Goal: Task Accomplishment & Management: Manage account settings

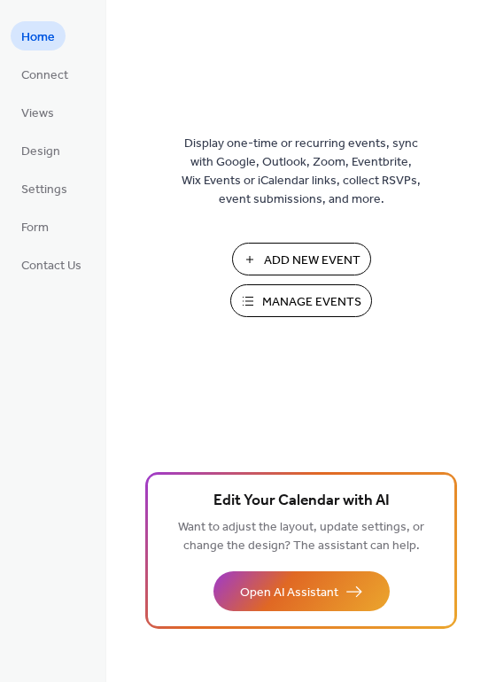
click at [310, 307] on span "Manage Events" at bounding box center [311, 302] width 99 height 19
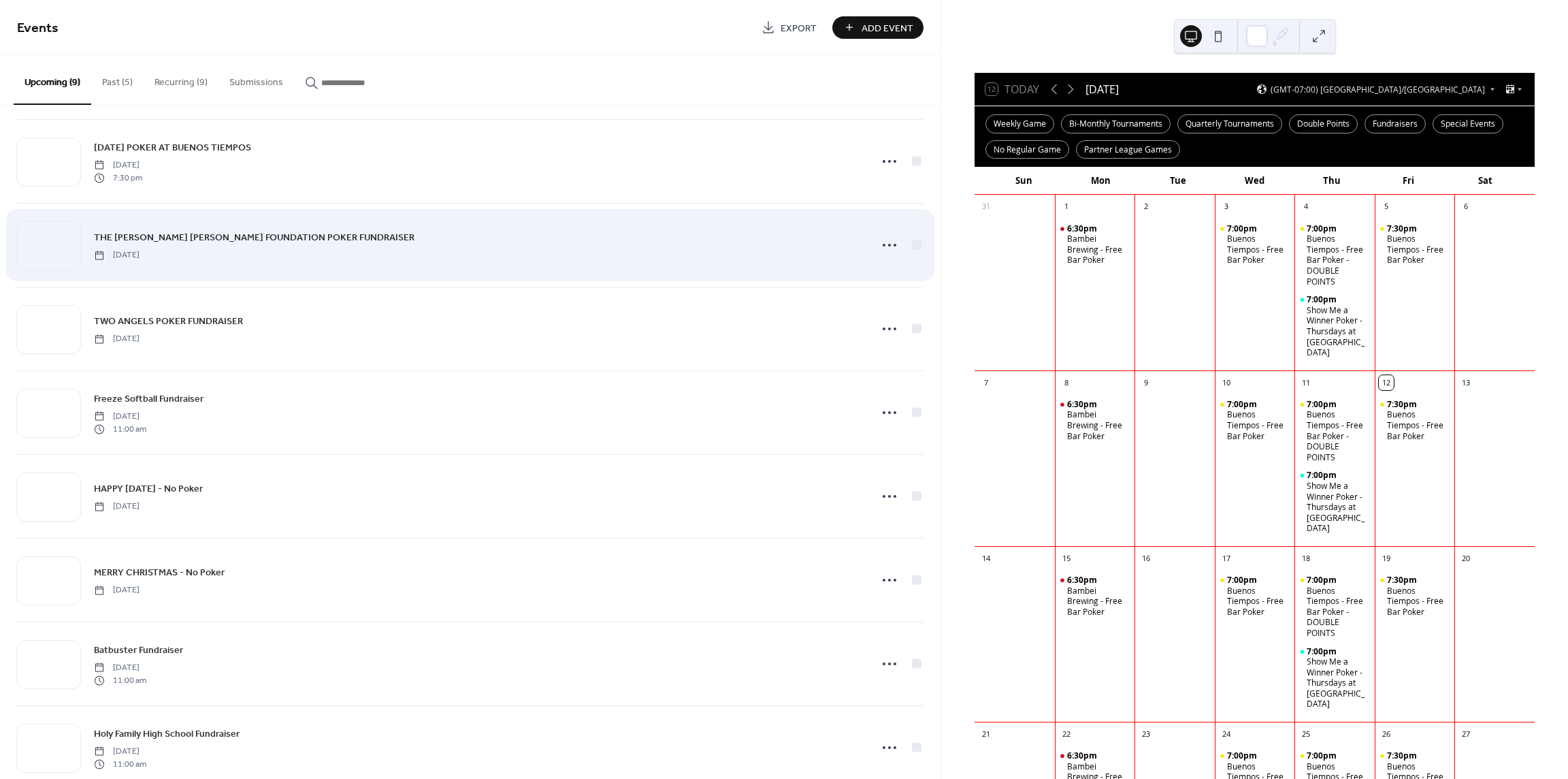
scroll to position [121, 0]
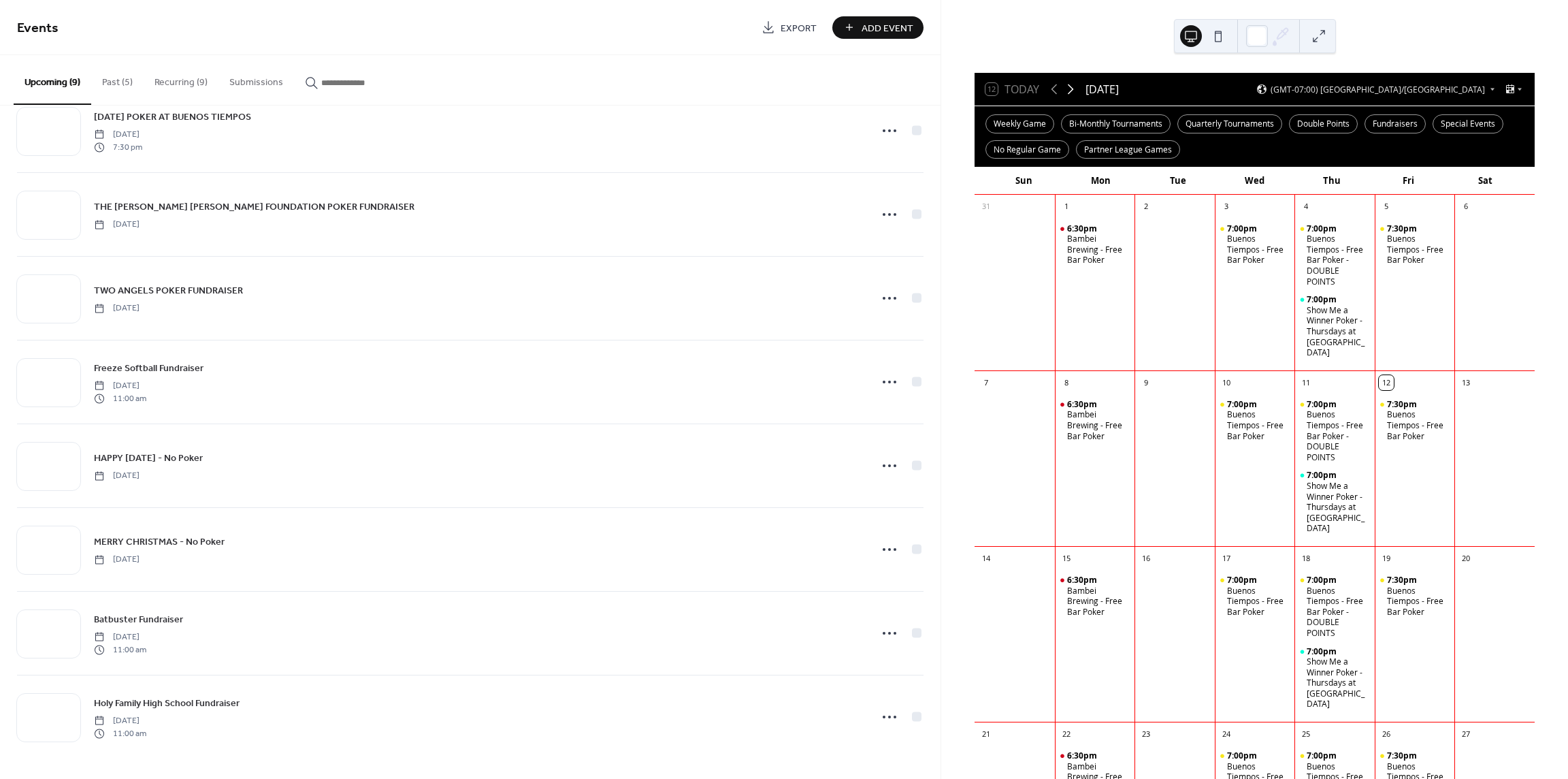
click at [1071, 89] on icon at bounding box center [1070, 88] width 16 height 16
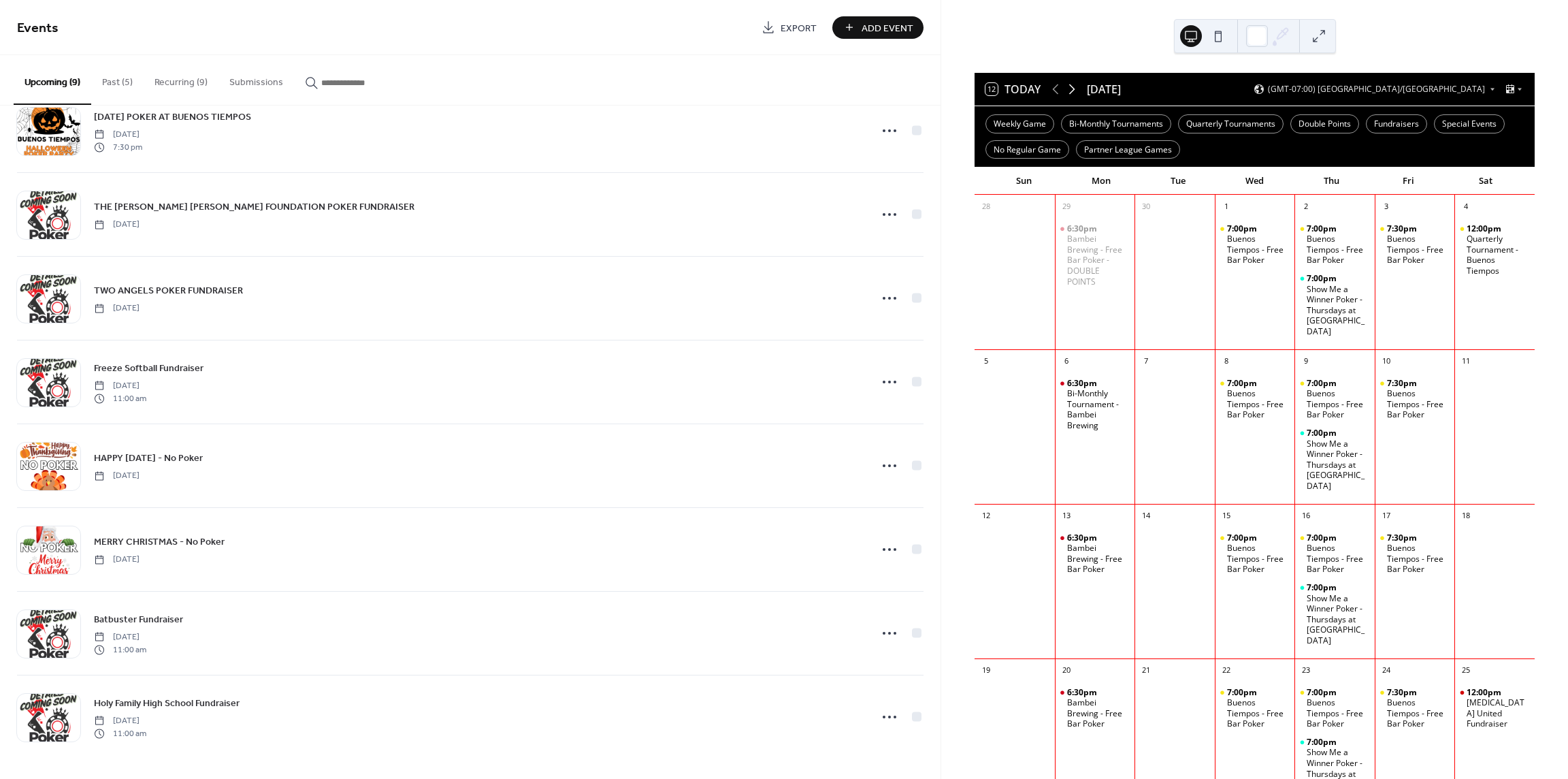
click at [1071, 89] on icon at bounding box center [1071, 88] width 16 height 16
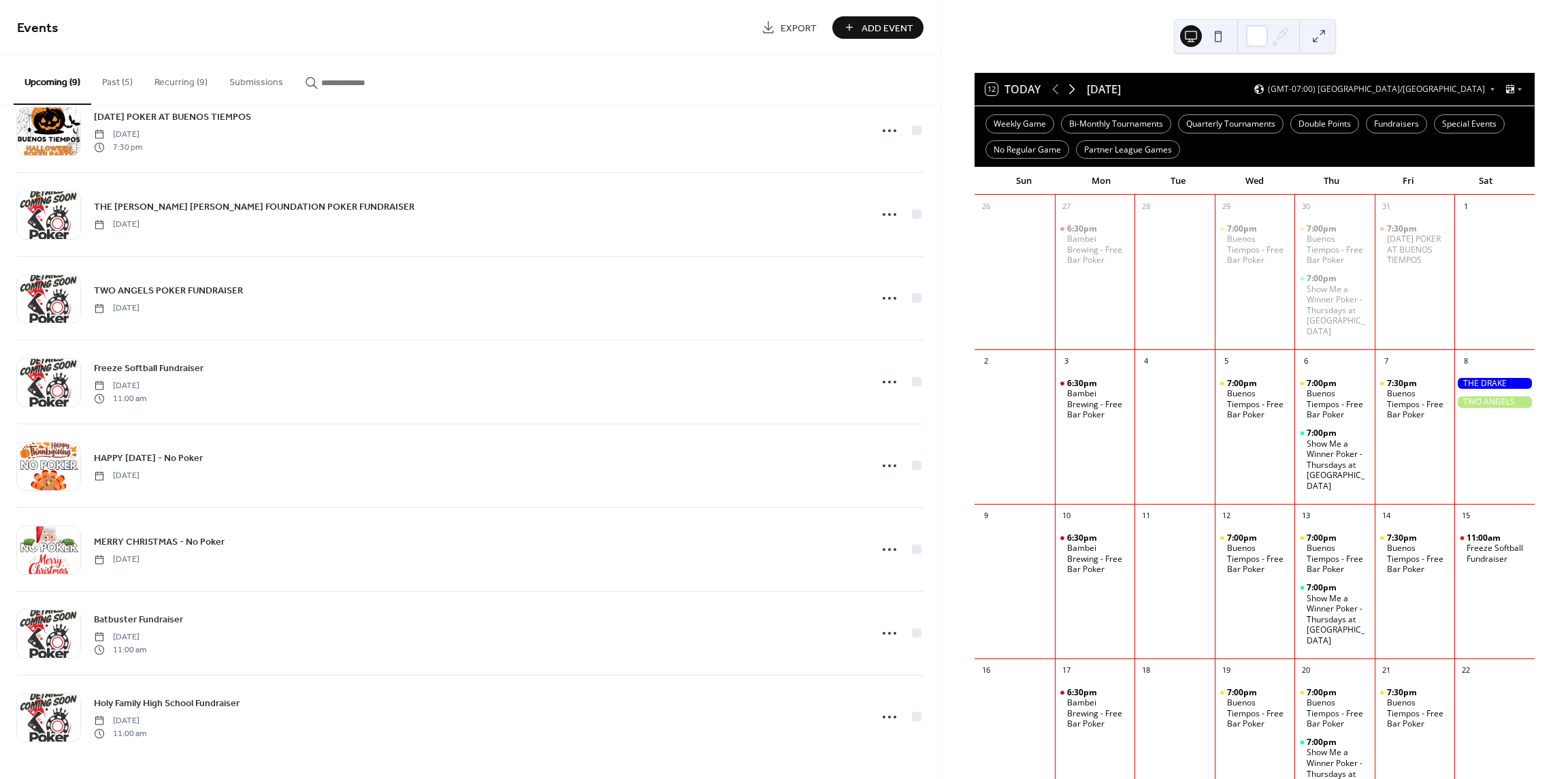
click at [1071, 89] on icon at bounding box center [1071, 88] width 16 height 16
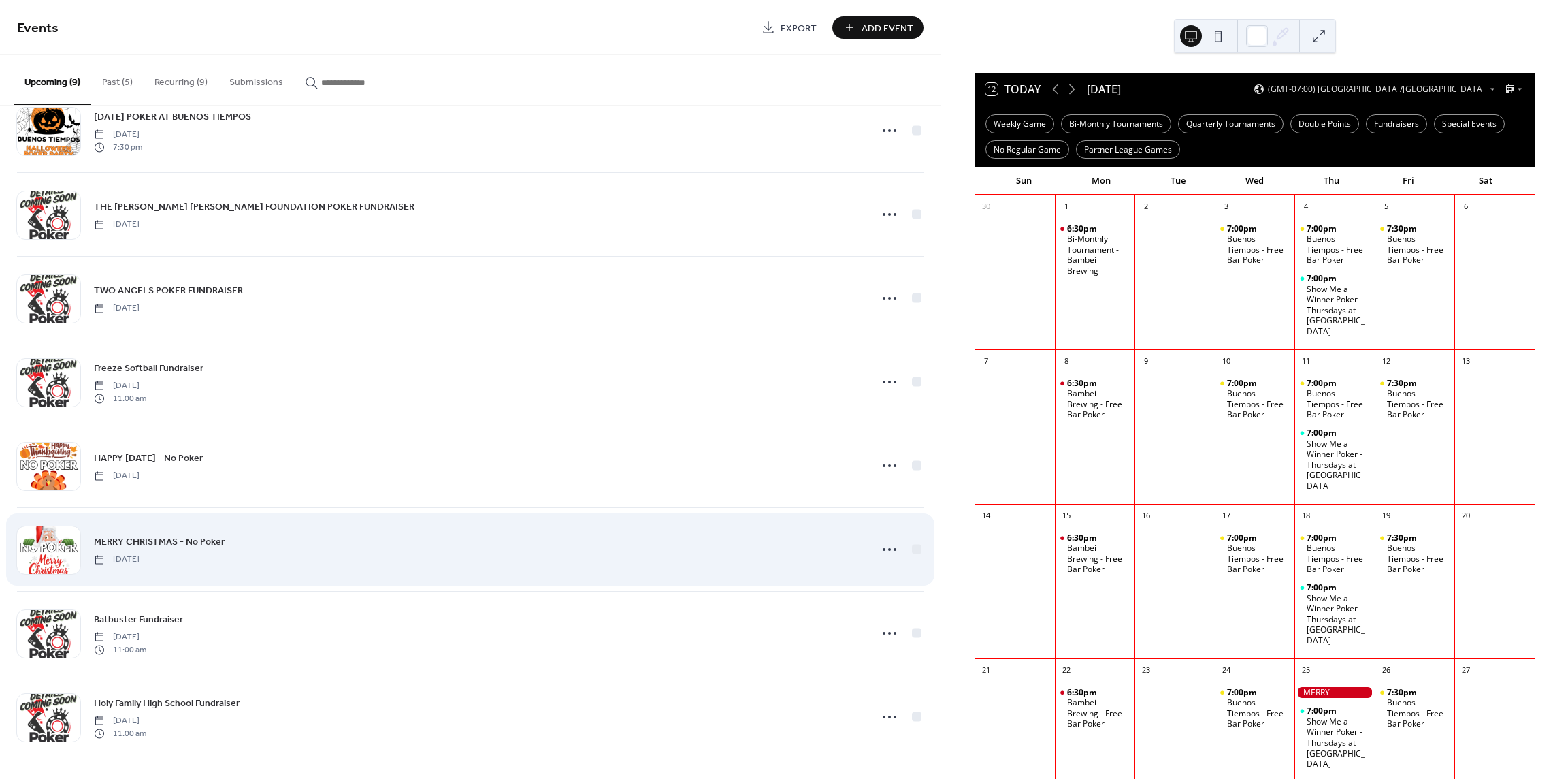
click at [137, 537] on span "MERRY CHRISTMAS - No Poker" at bounding box center [159, 542] width 131 height 15
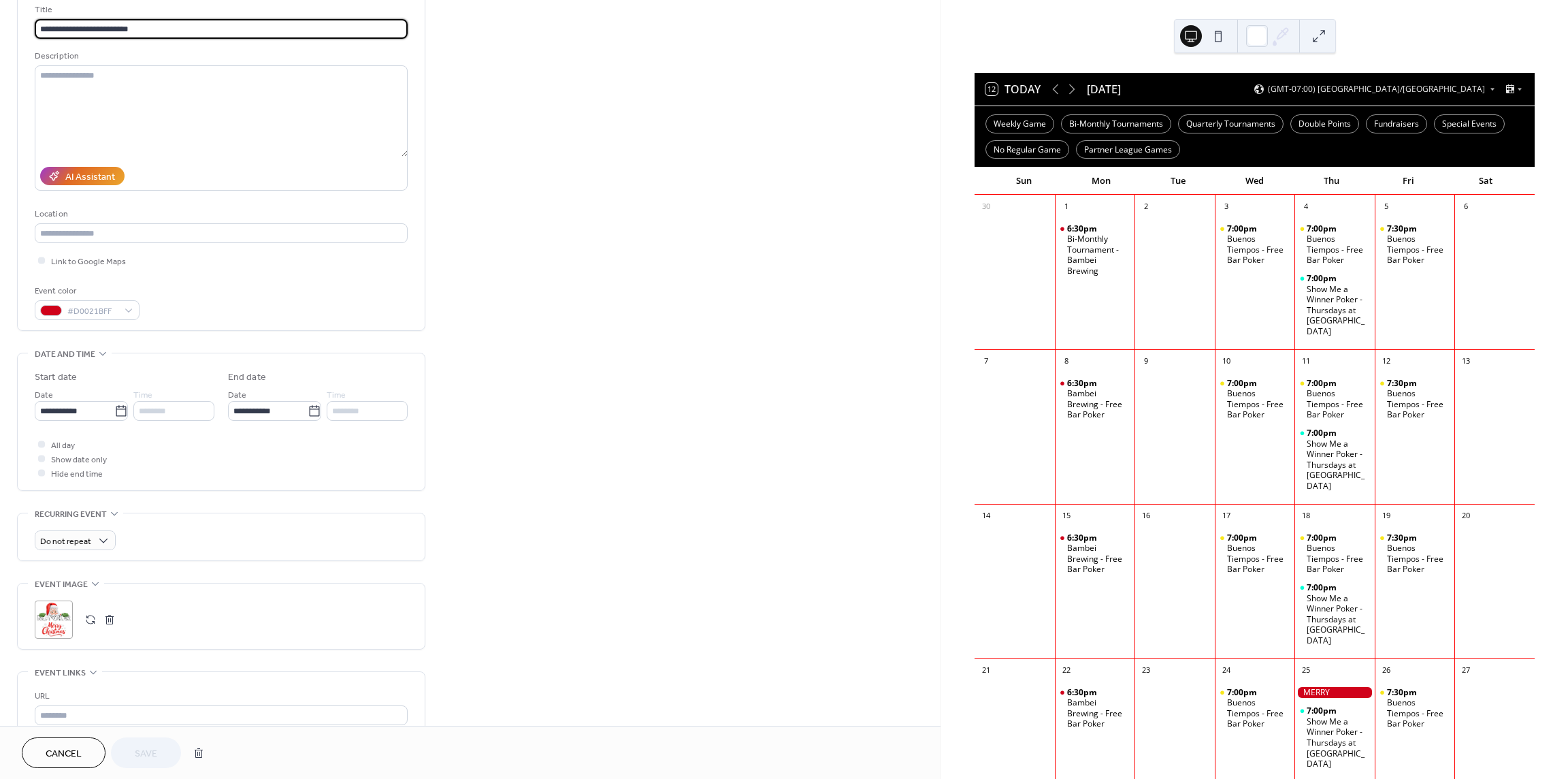
scroll to position [102, 0]
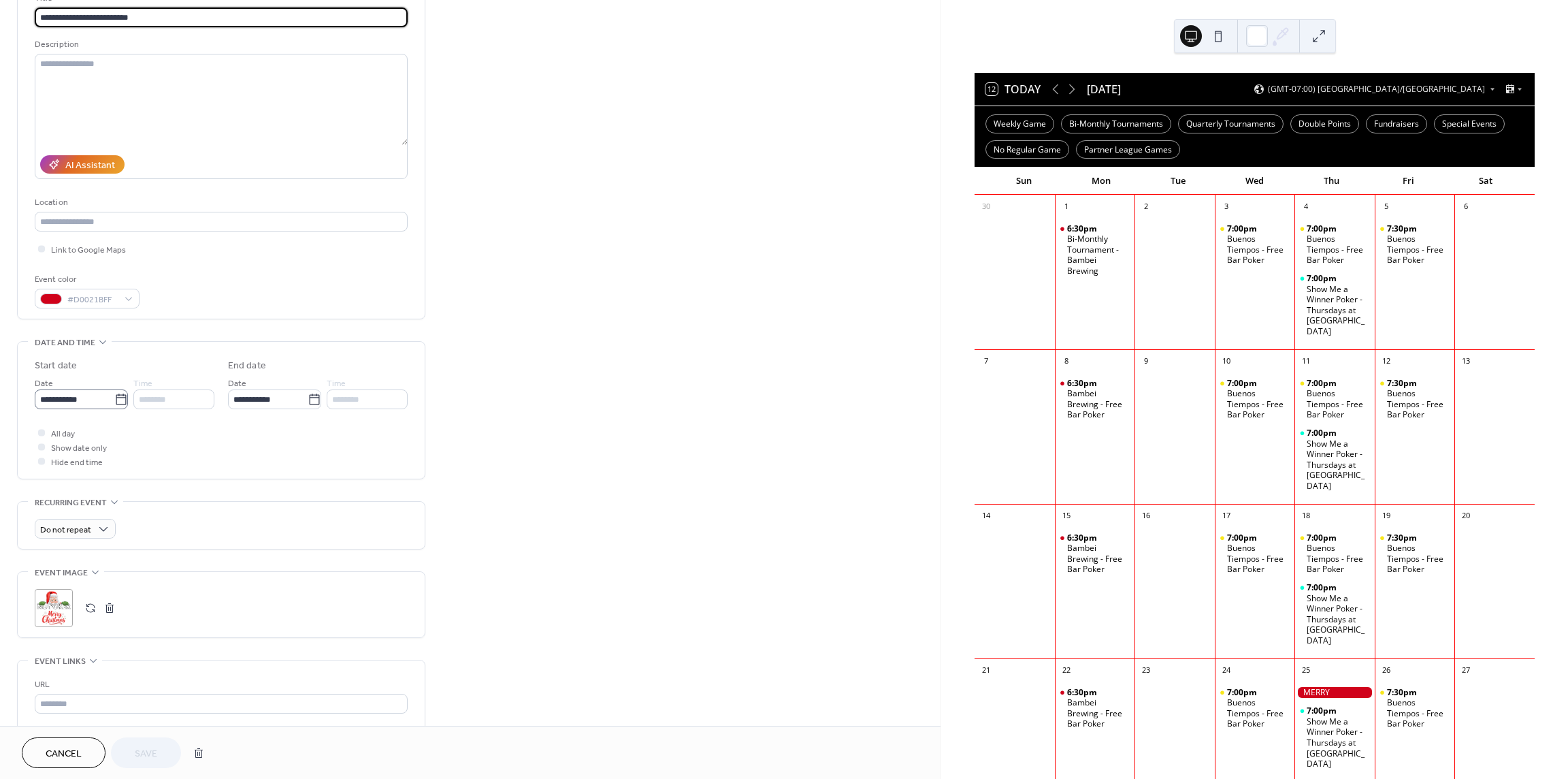
click at [117, 400] on icon at bounding box center [121, 400] width 14 height 14
click at [115, 400] on input "**********" at bounding box center [75, 399] width 80 height 20
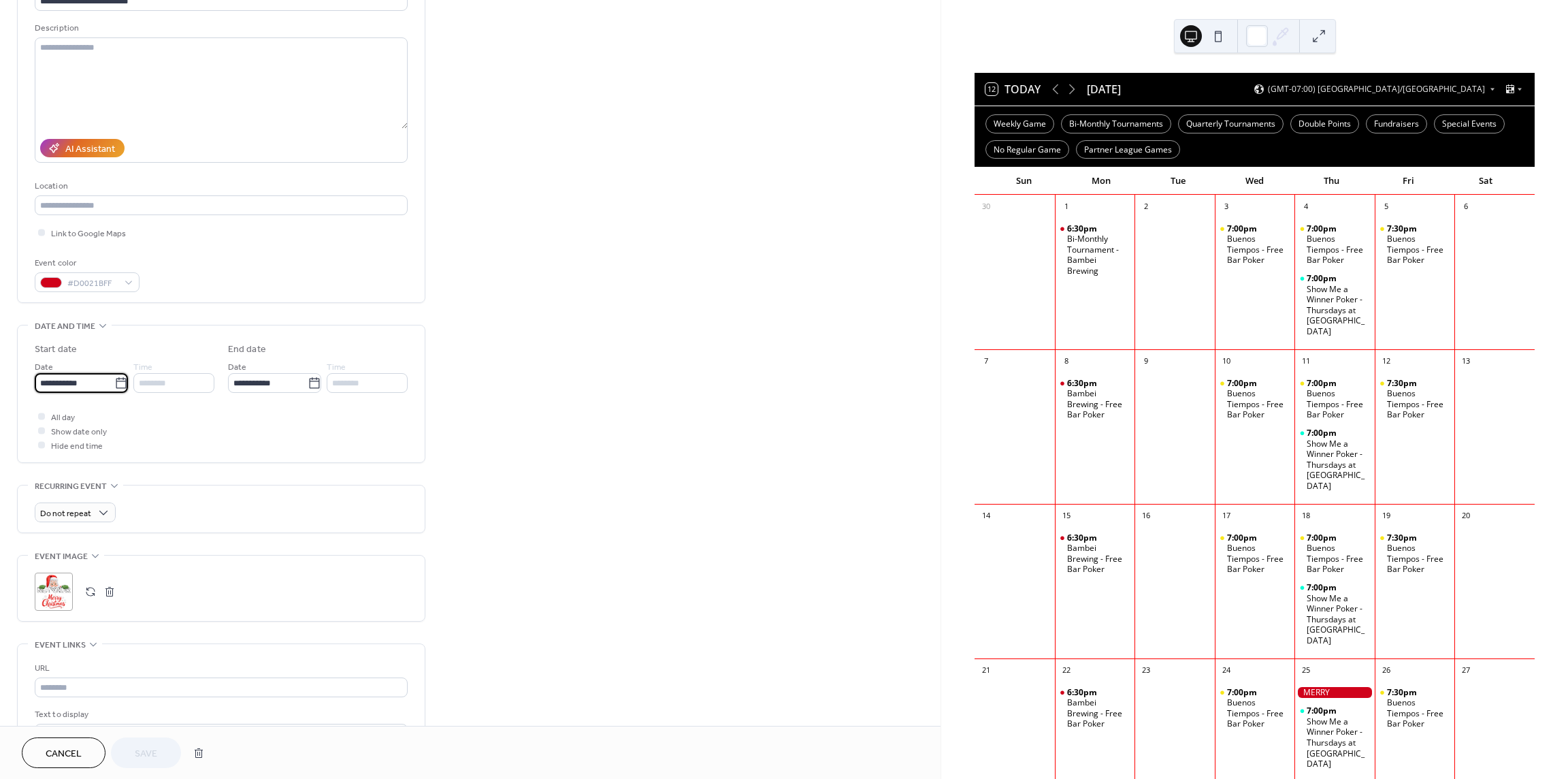
scroll to position [119, 0]
click at [123, 525] on td "24" at bounding box center [120, 525] width 22 height 20
type input "**********"
click at [136, 754] on span "Save" at bounding box center [145, 754] width 22 height 15
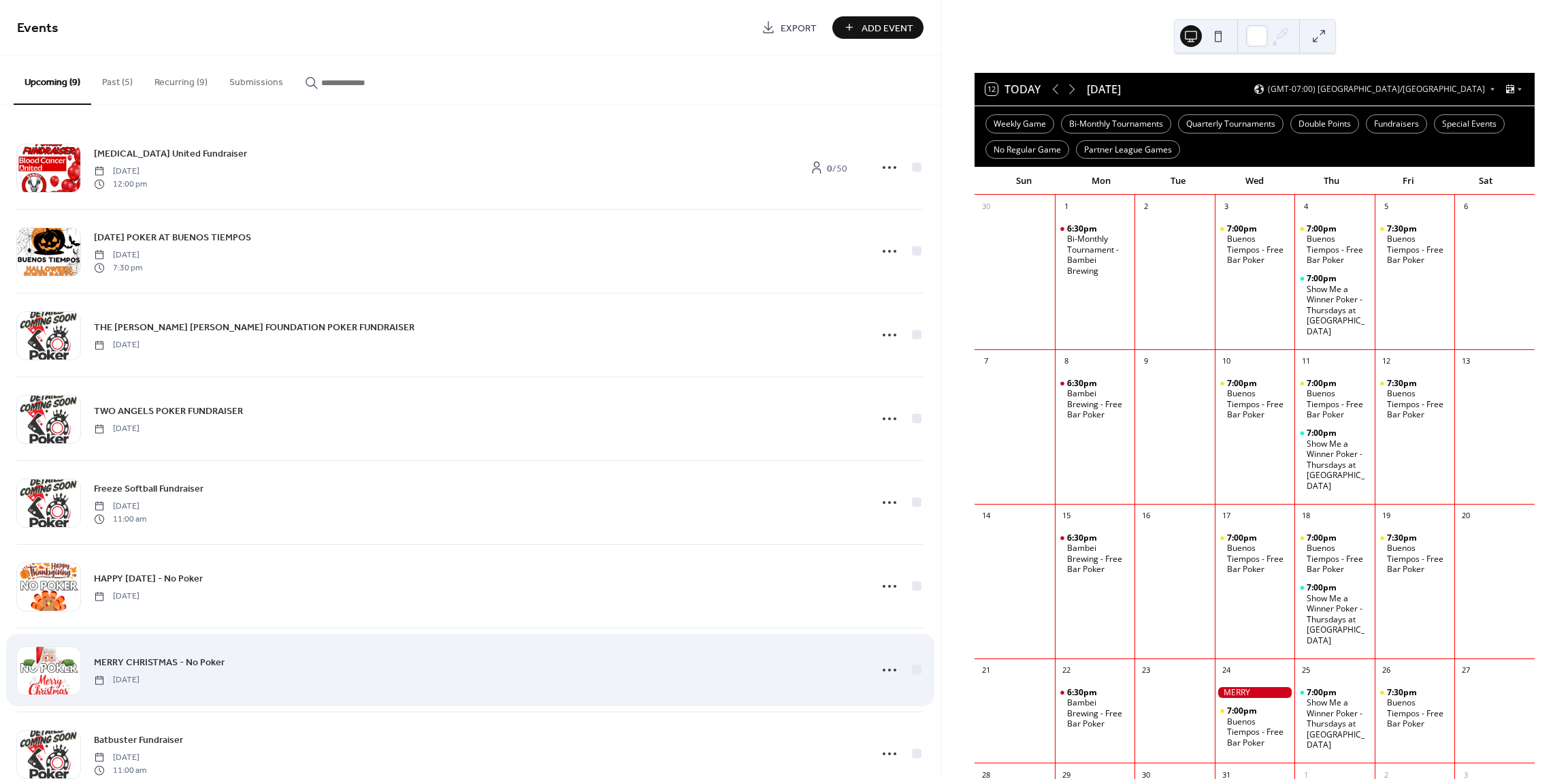
click at [135, 660] on span "MERRY CHRISTMAS - No Poker" at bounding box center [159, 663] width 131 height 15
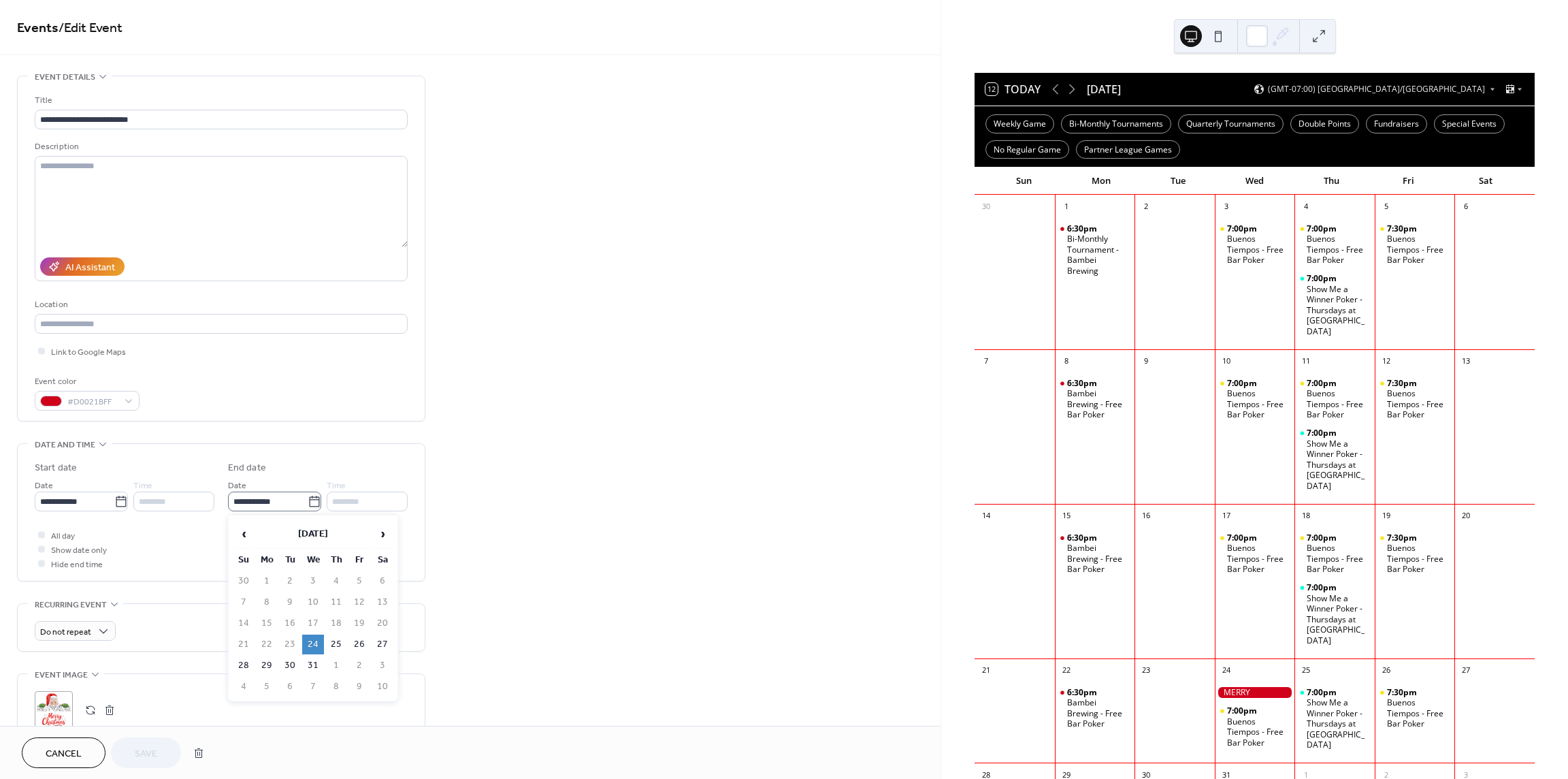
click at [310, 507] on icon at bounding box center [314, 502] width 14 height 14
click at [307, 507] on input "**********" at bounding box center [268, 501] width 80 height 20
click at [334, 641] on td "25" at bounding box center [336, 644] width 22 height 20
type input "**********"
click at [149, 752] on span "Save" at bounding box center [145, 754] width 22 height 15
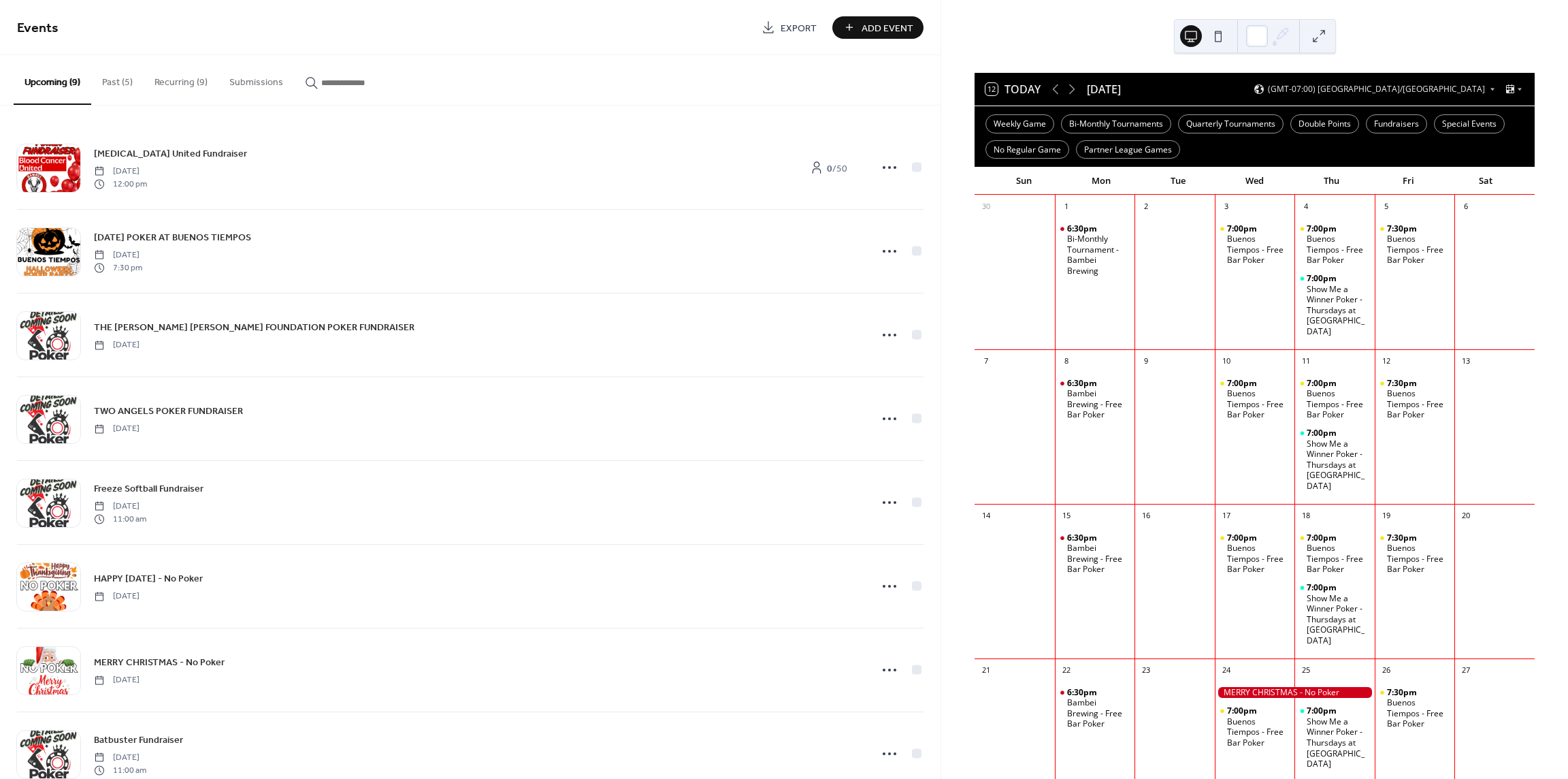
click at [164, 80] on button "Recurring (9)" at bounding box center [181, 79] width 75 height 48
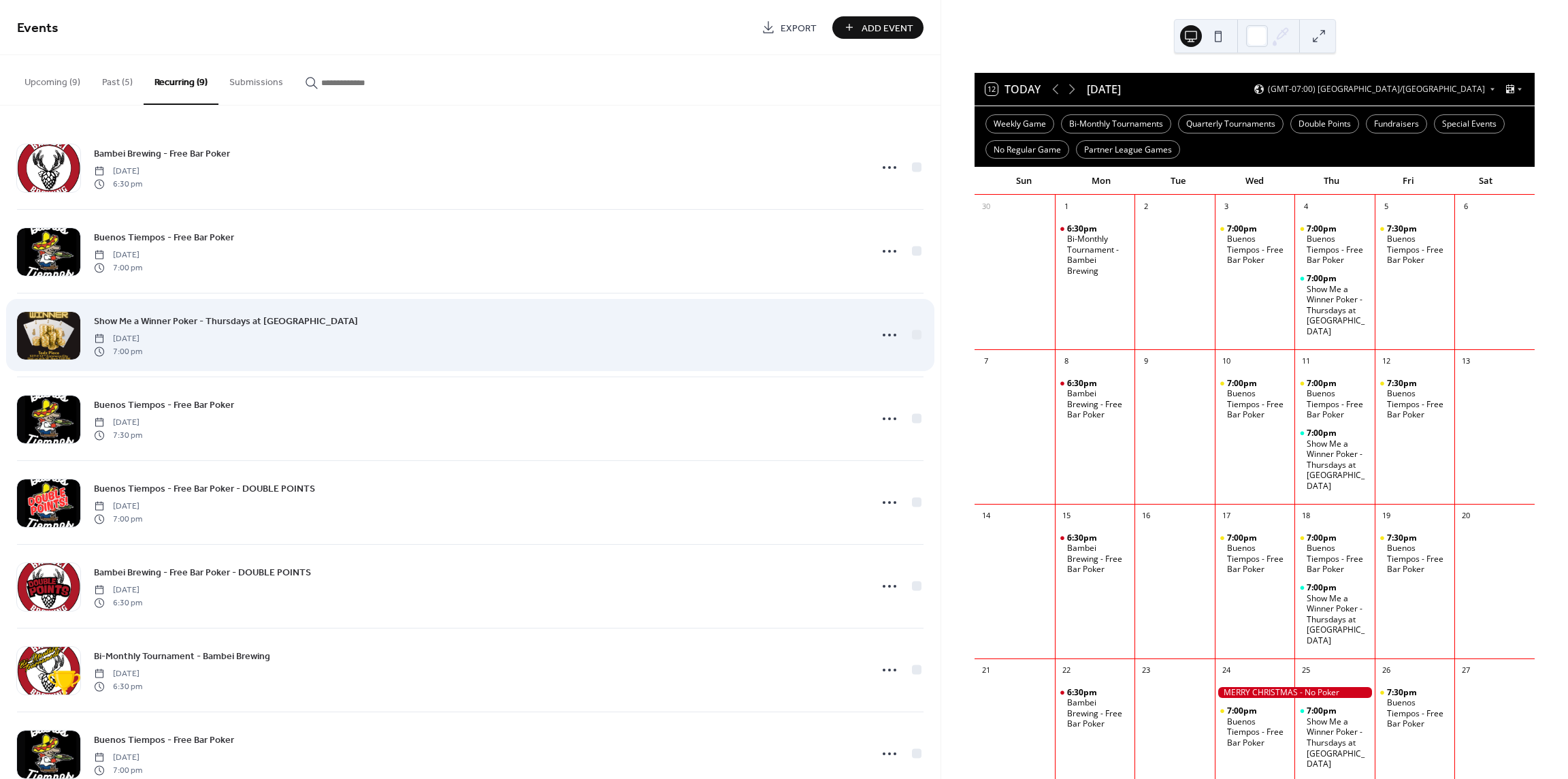
click at [223, 317] on span "Show Me a Winner Poker - Thursdays at [GEOGRAPHIC_DATA]" at bounding box center [226, 321] width 264 height 15
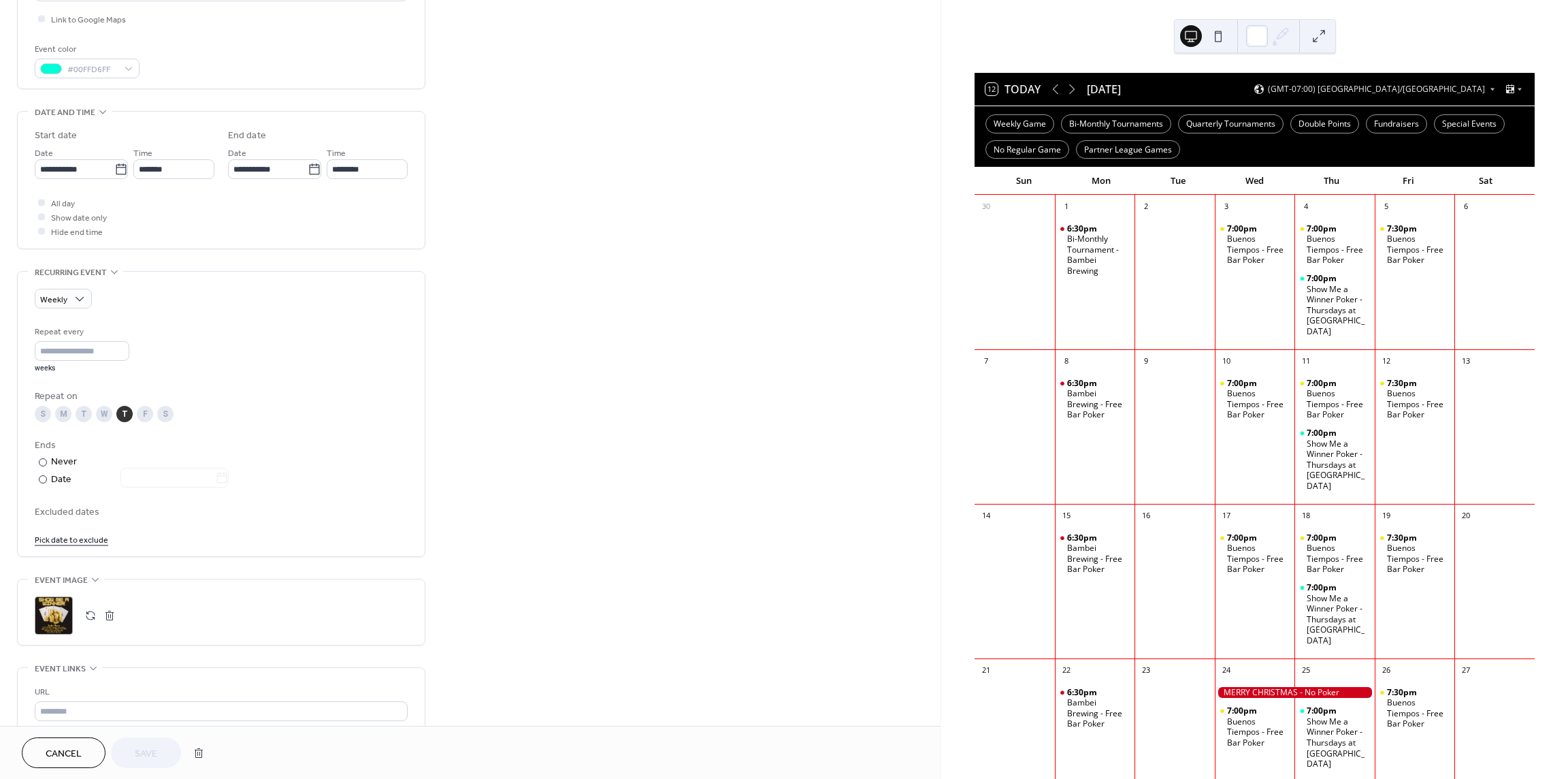
scroll to position [341, 0]
click at [68, 533] on link "Pick date to exclude" at bounding box center [71, 531] width 74 height 15
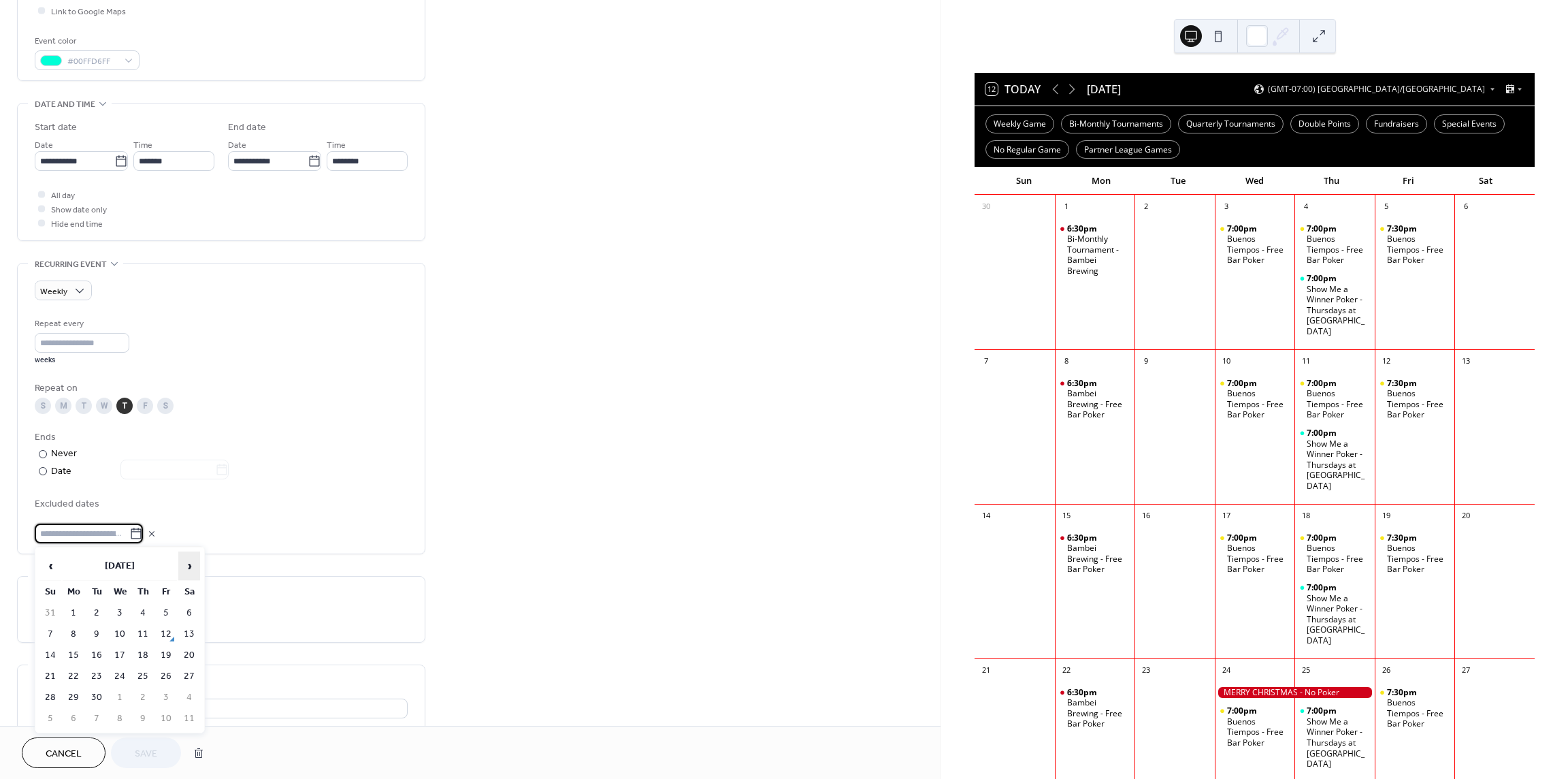
click at [191, 567] on span "›" at bounding box center [189, 565] width 21 height 27
click at [190, 567] on span "›" at bounding box center [189, 565] width 21 height 27
click at [191, 567] on span "›" at bounding box center [189, 565] width 21 height 27
click at [141, 675] on td "25" at bounding box center [143, 677] width 22 height 20
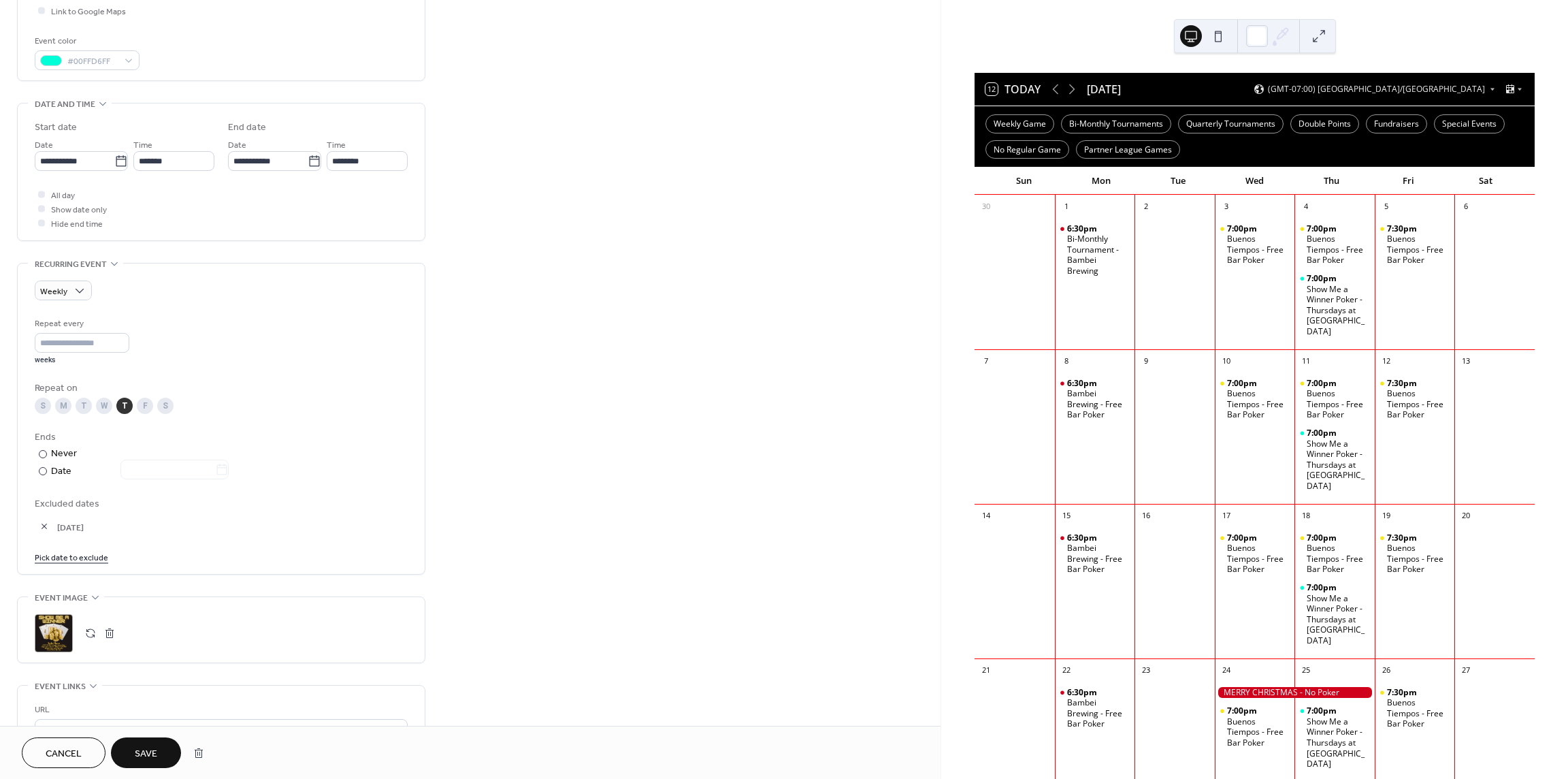
click at [153, 747] on span "Save" at bounding box center [145, 754] width 22 height 15
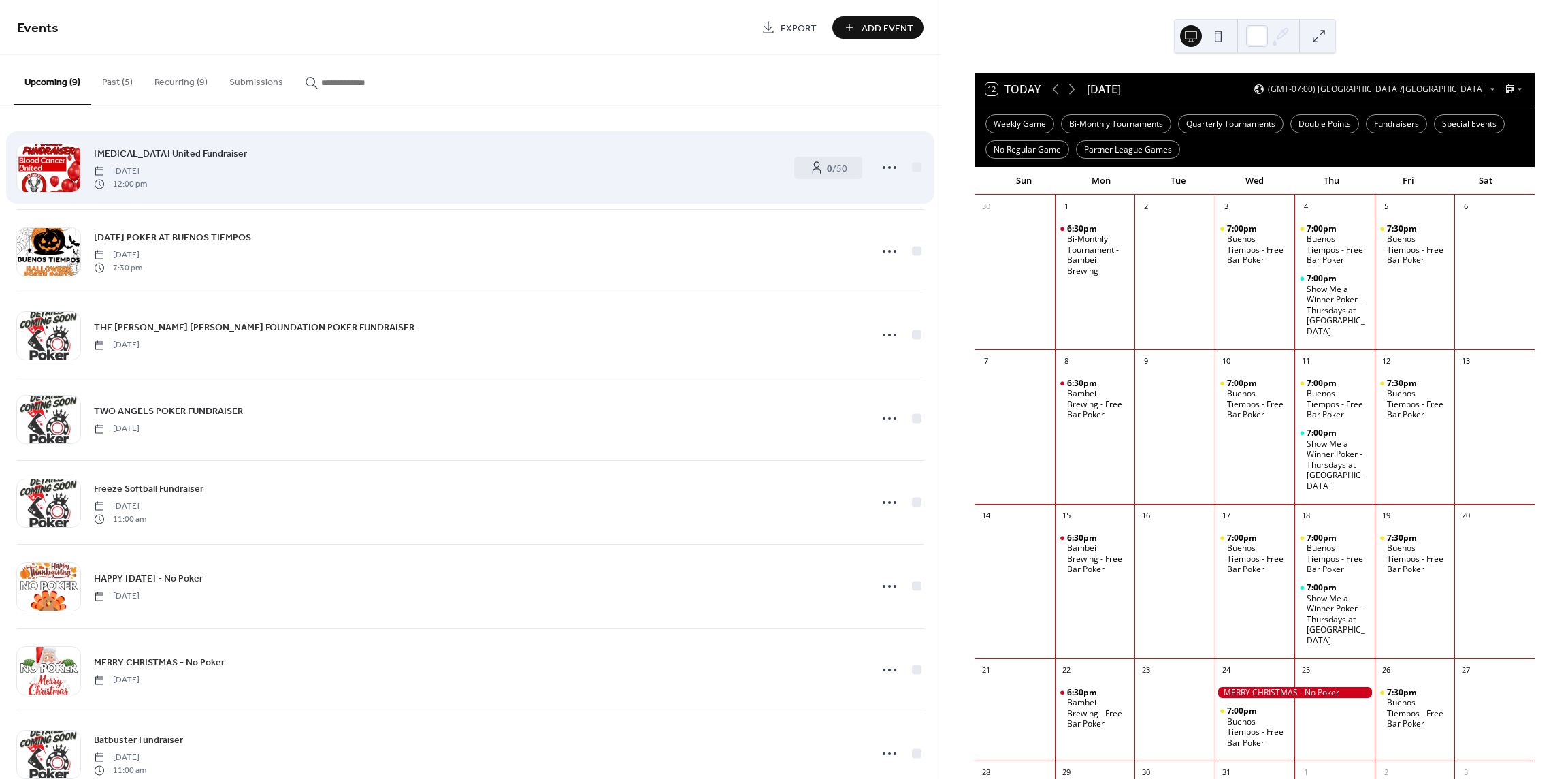
scroll to position [17, 0]
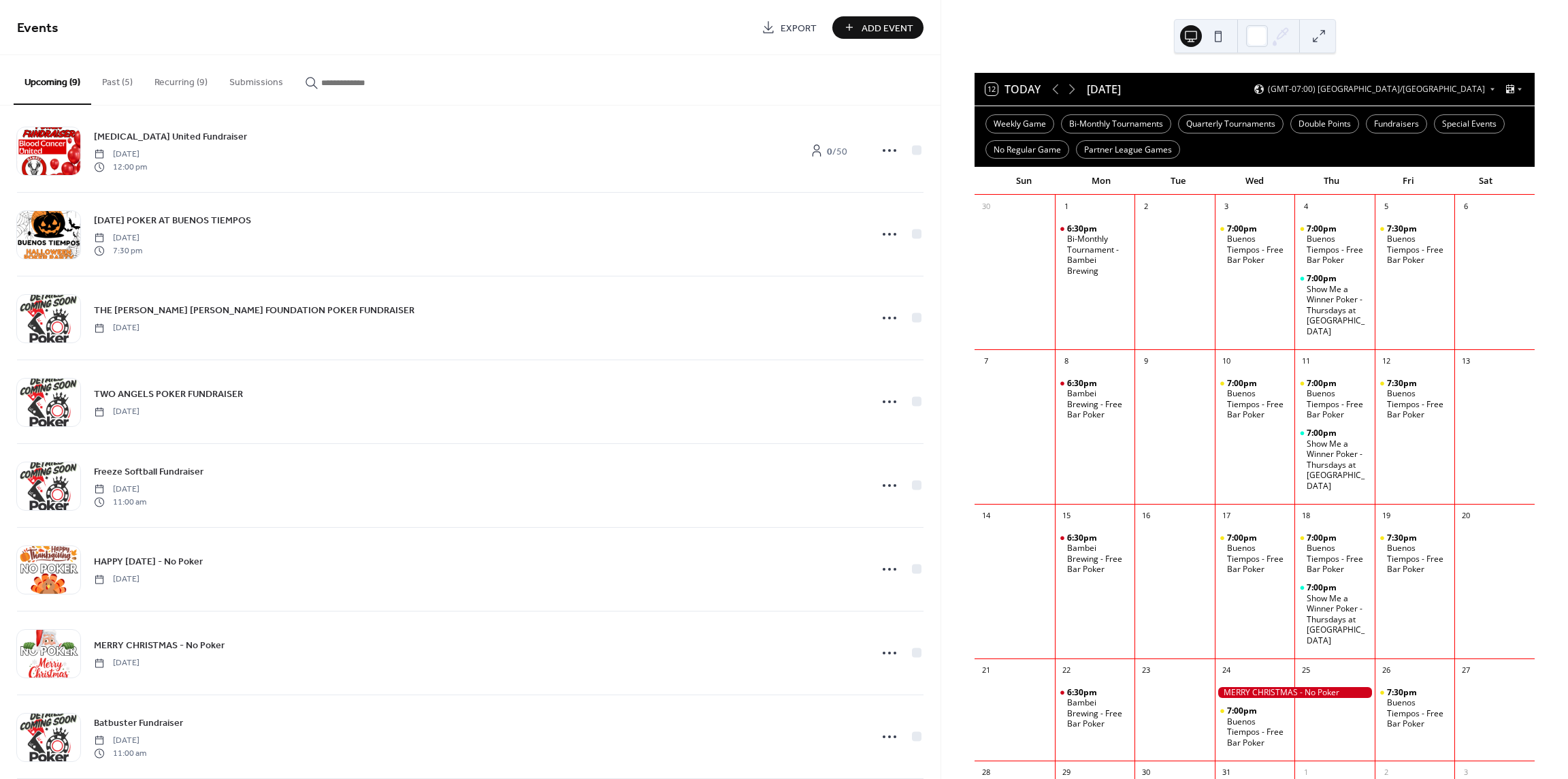
click at [193, 82] on button "Recurring (9)" at bounding box center [181, 79] width 75 height 48
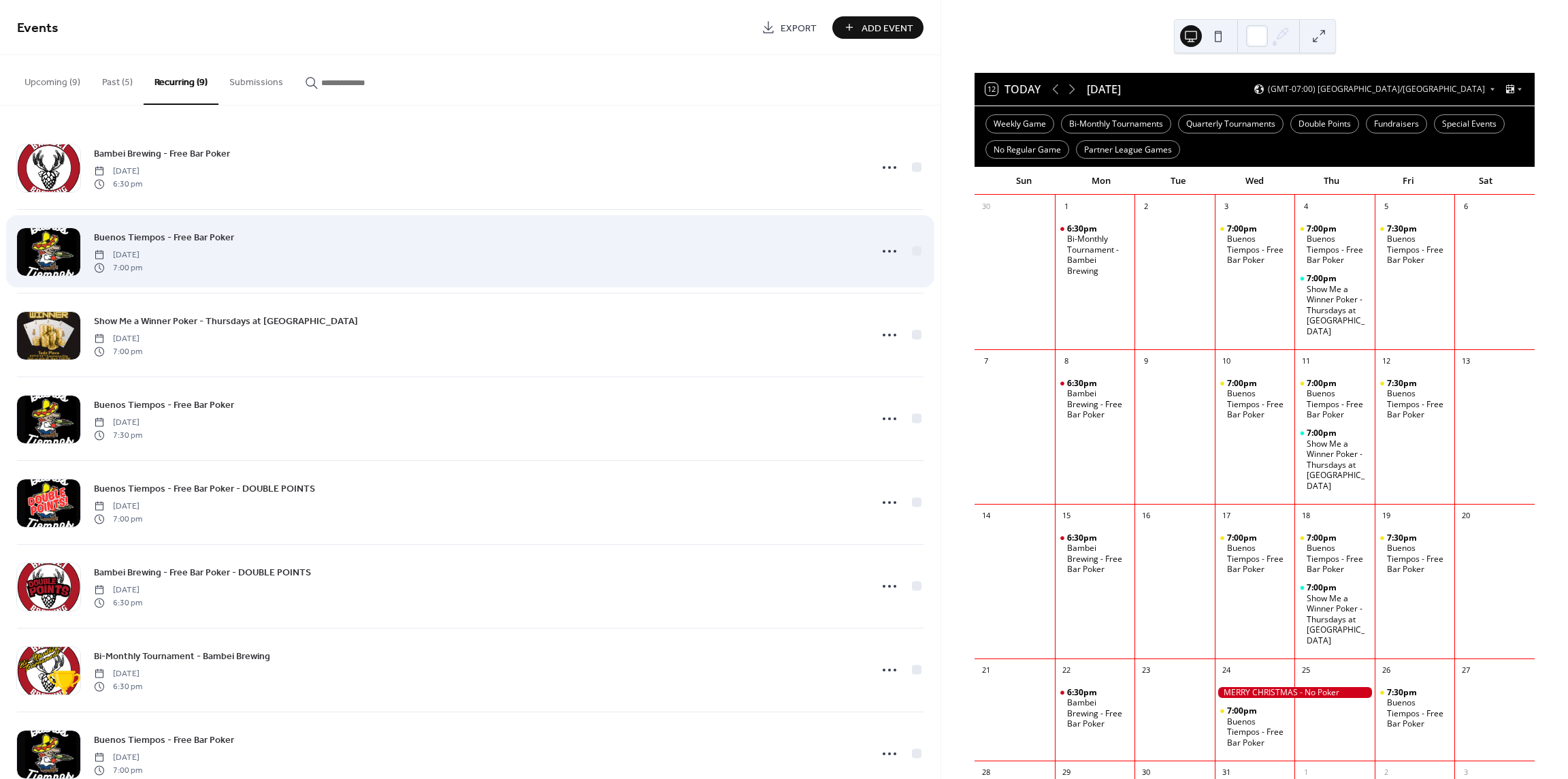
click at [162, 239] on span "Buenos Tiempos - Free Bar Poker" at bounding box center [164, 238] width 140 height 15
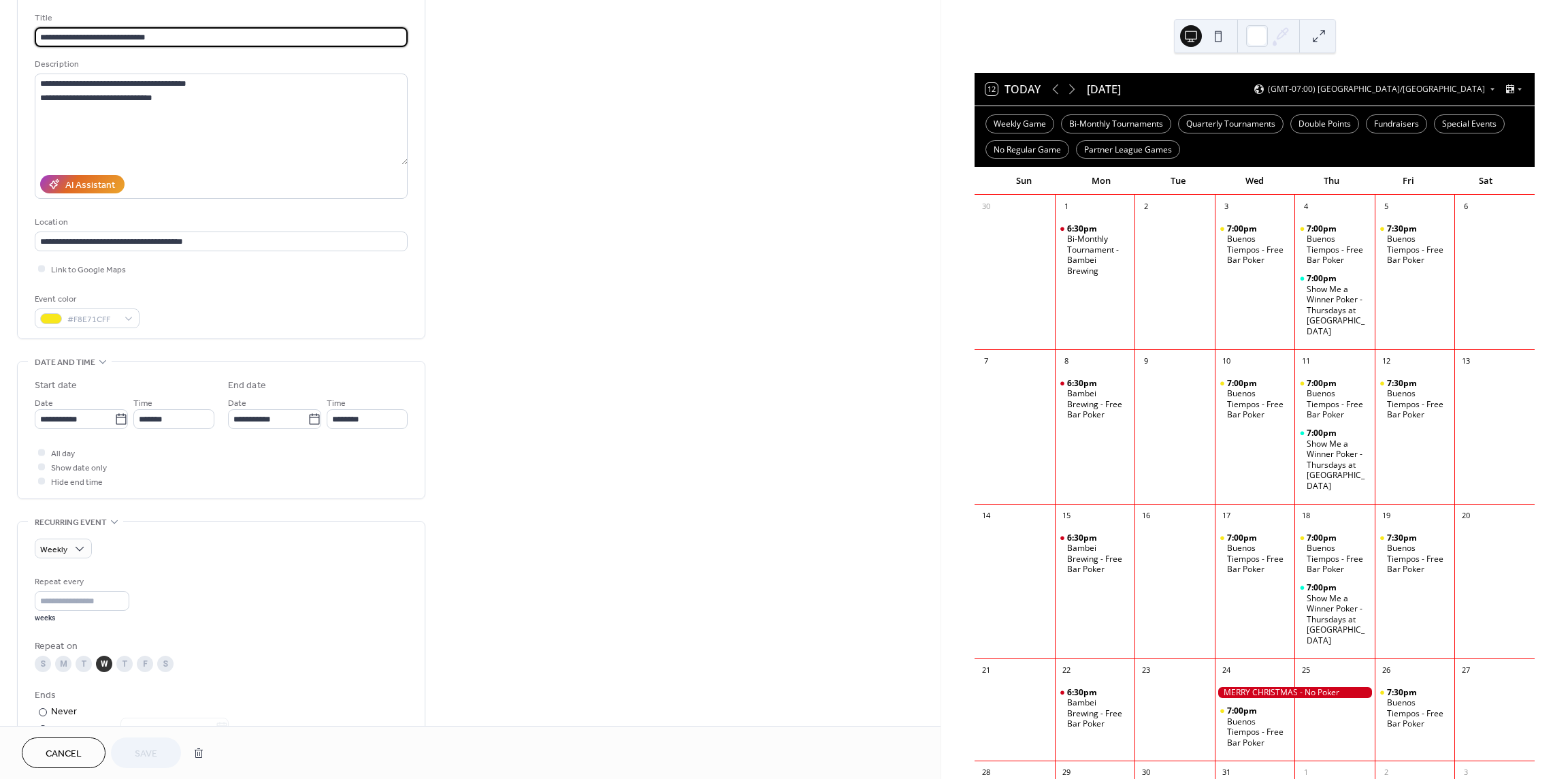
scroll to position [306, 0]
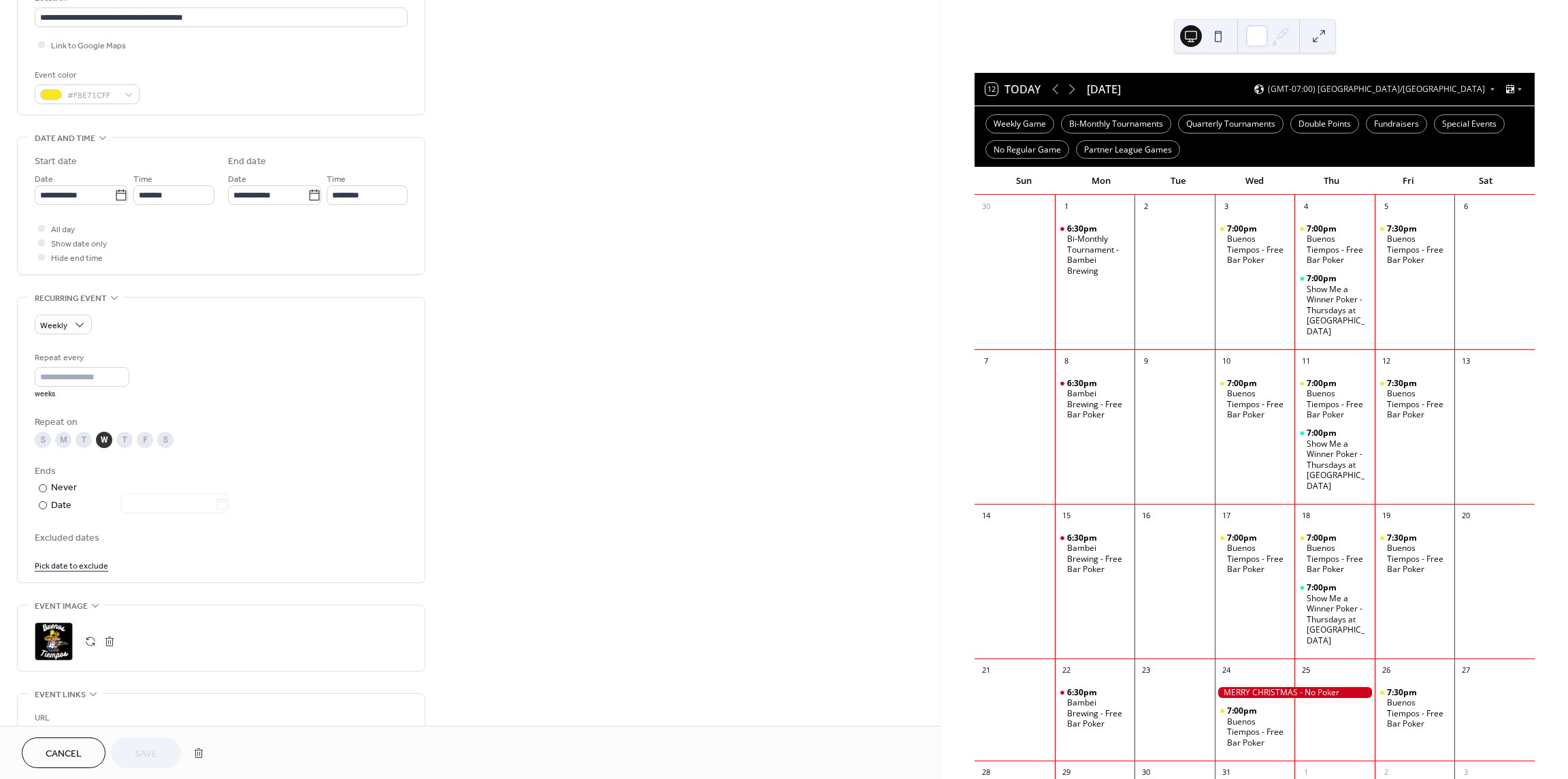
click at [72, 565] on link "Pick date to exclude" at bounding box center [71, 564] width 74 height 15
click at [192, 598] on span "›" at bounding box center [189, 599] width 21 height 27
click at [193, 598] on span "›" at bounding box center [189, 599] width 21 height 27
click at [190, 597] on span "›" at bounding box center [189, 599] width 21 height 27
click at [118, 710] on td "24" at bounding box center [120, 711] width 22 height 20
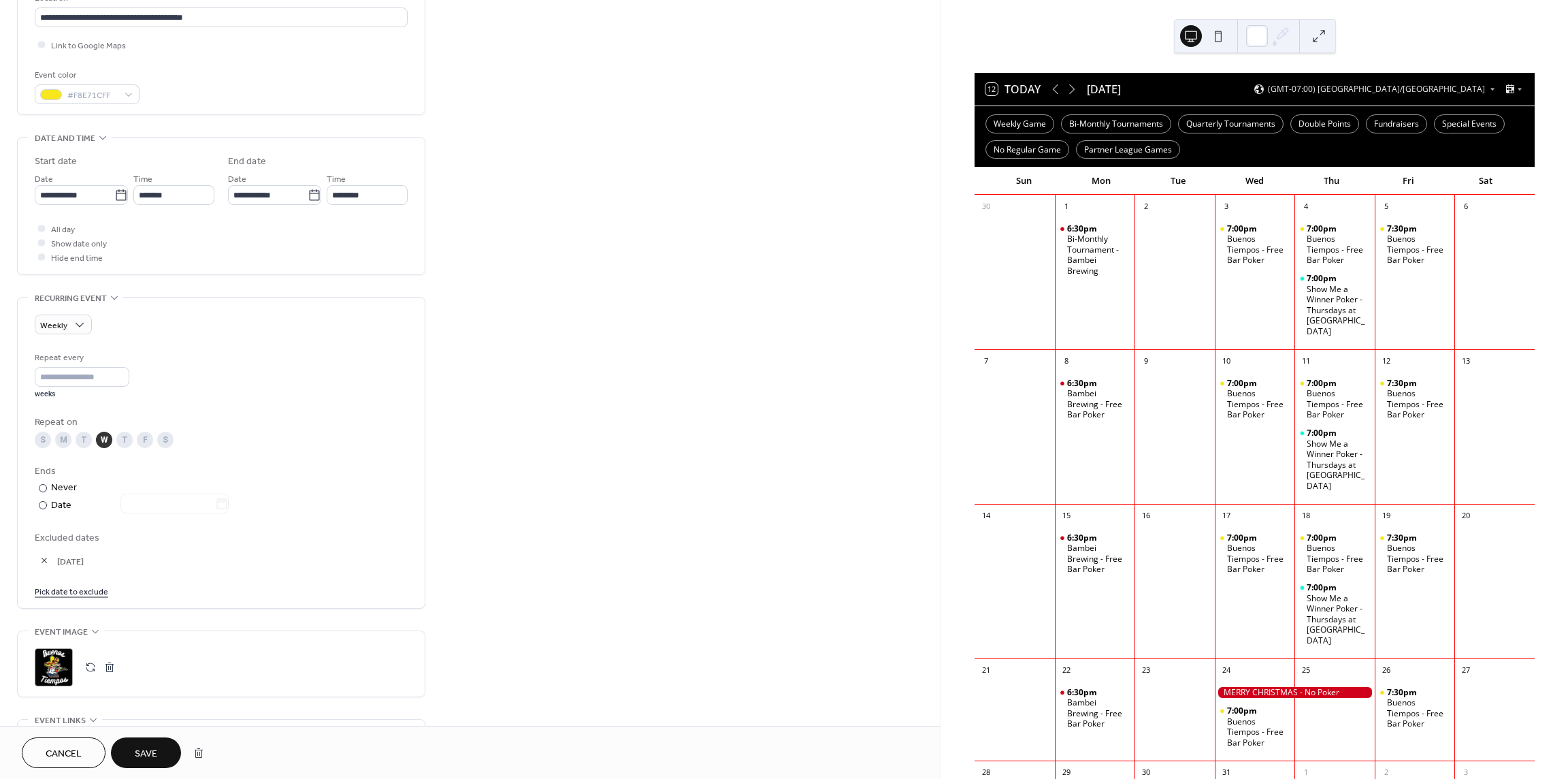
click at [86, 591] on link "Pick date to exclude" at bounding box center [71, 591] width 74 height 15
click at [189, 413] on span "›" at bounding box center [189, 415] width 21 height 27
click at [190, 413] on span "›" at bounding box center [189, 415] width 21 height 27
click at [191, 413] on span "›" at bounding box center [189, 415] width 21 height 27
click at [190, 413] on span "›" at bounding box center [189, 415] width 21 height 27
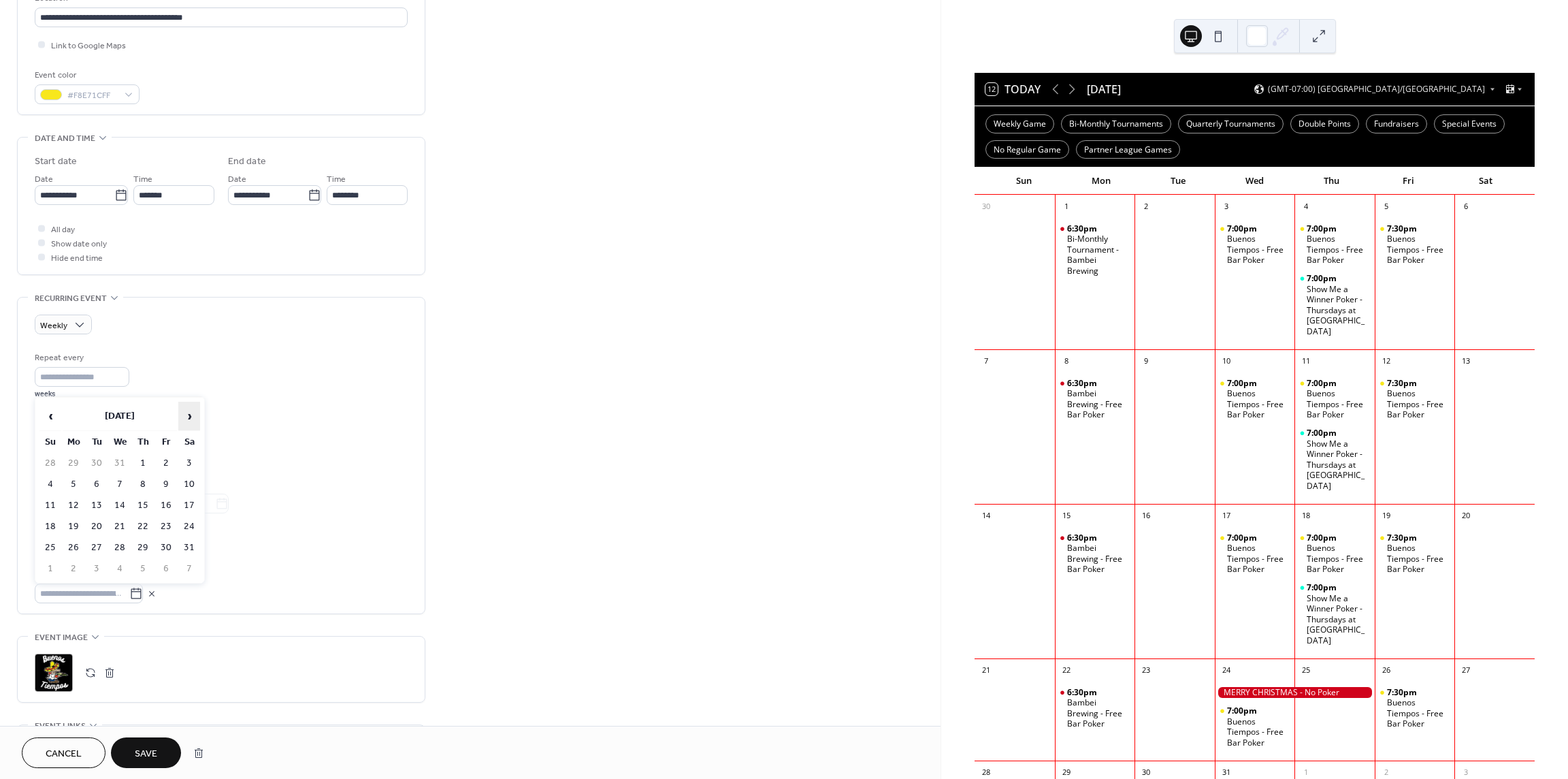
click at [190, 413] on span "›" at bounding box center [189, 415] width 21 height 27
click at [122, 525] on td "18" at bounding box center [120, 527] width 22 height 20
click at [151, 743] on button "Save" at bounding box center [145, 753] width 70 height 31
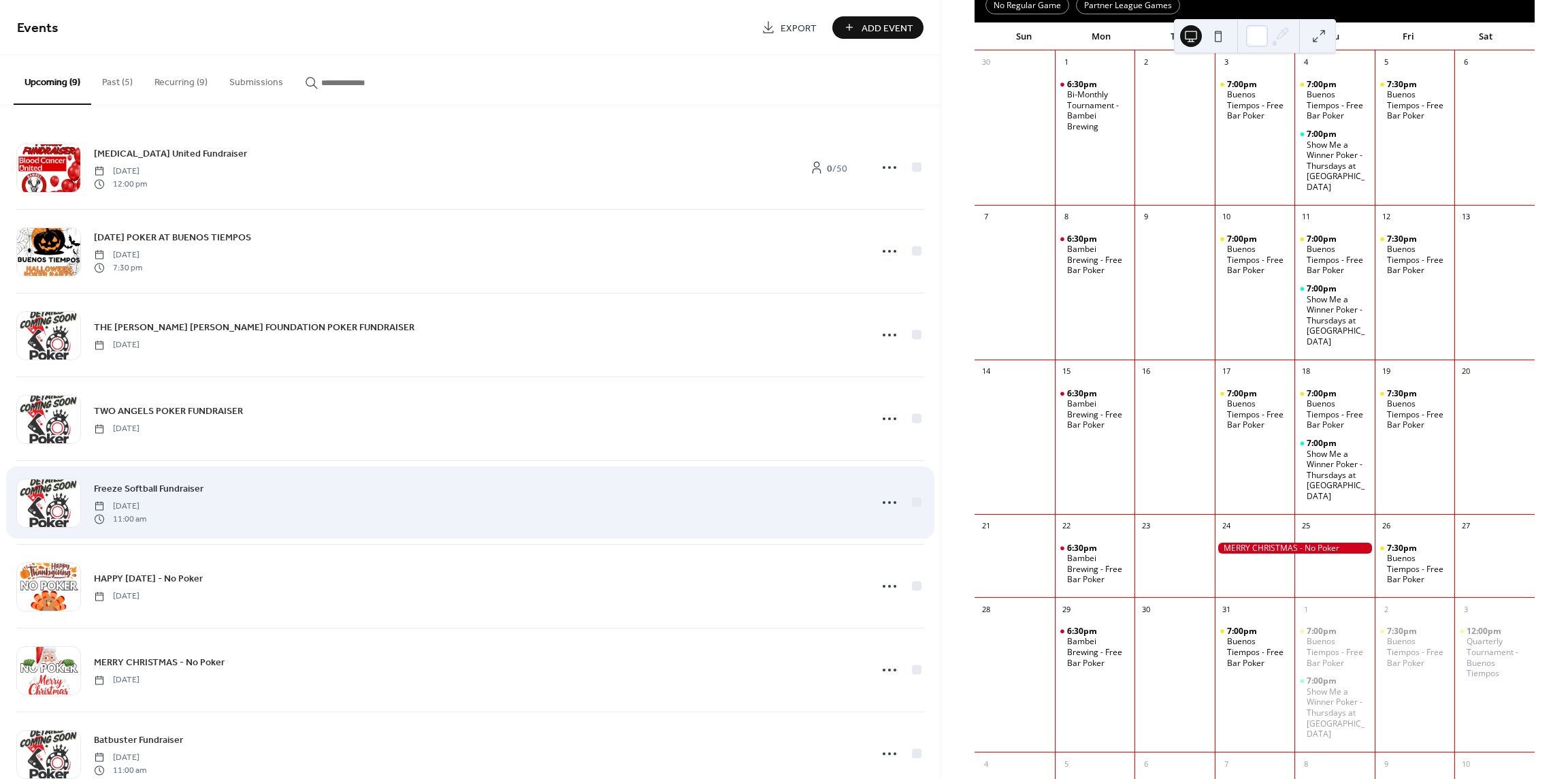
scroll to position [136, 0]
